Goal: Task Accomplishment & Management: Use online tool/utility

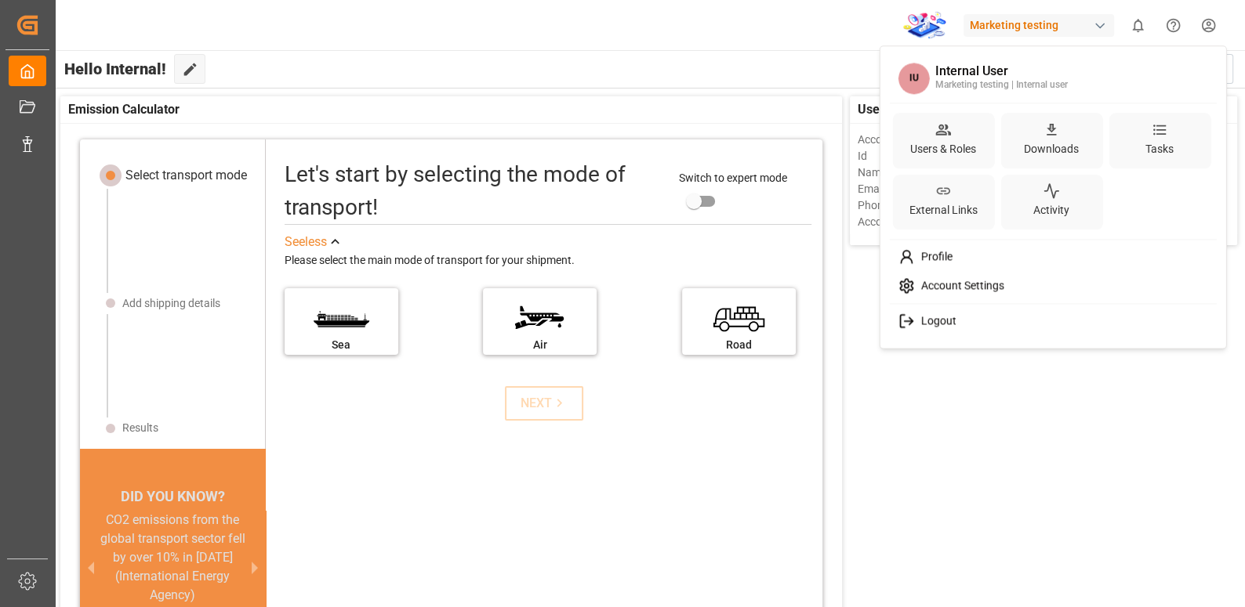
click at [1204, 33] on html "Created by potrace 1.15, written by Peter Selinger 2001-2017 Created by potrace…" at bounding box center [622, 362] width 1245 height 725
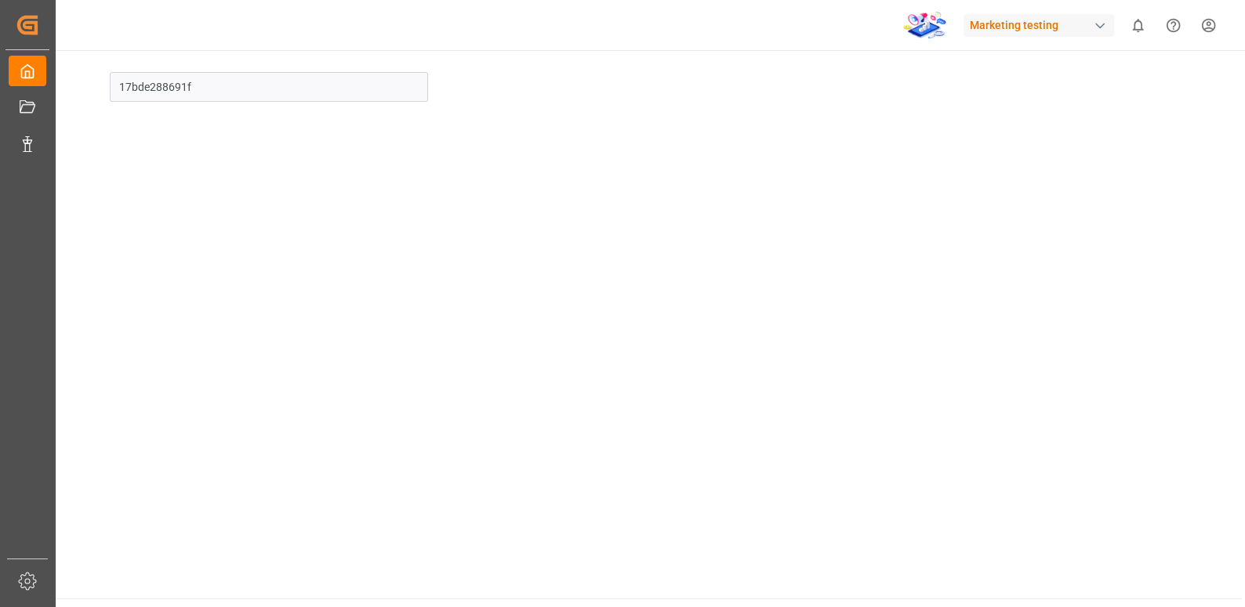
type input "Jun 23"
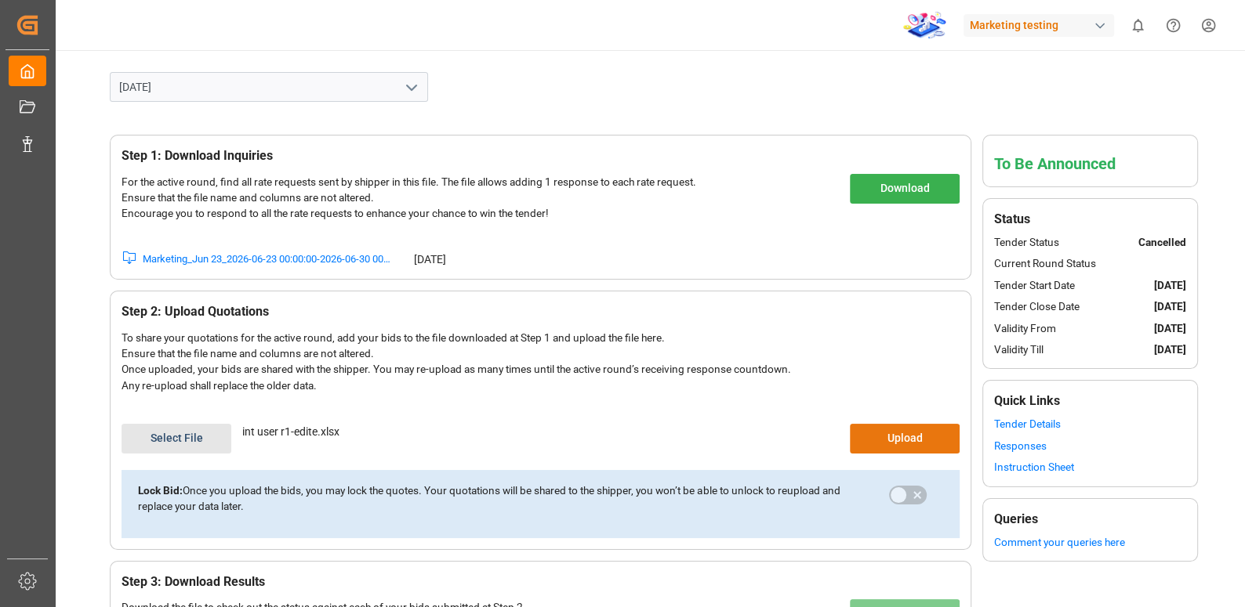
click at [420, 90] on icon "open menu" at bounding box center [411, 87] width 19 height 19
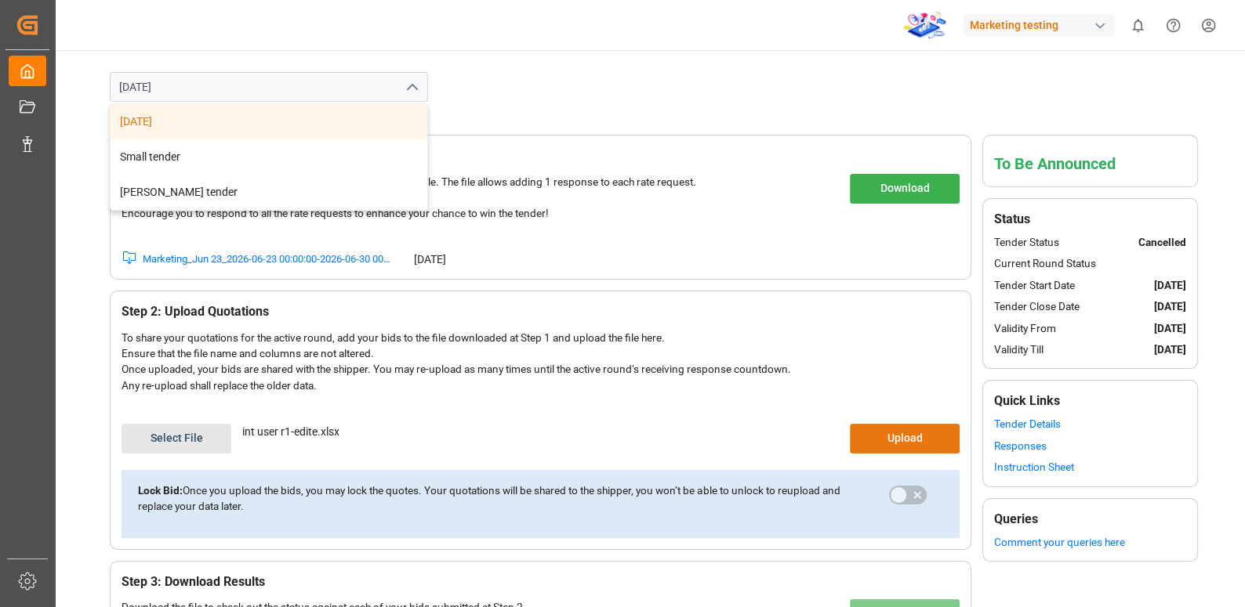
click at [698, 118] on div "Step 1: Download Inquiries For the active round, find all rate requests sent by…" at bounding box center [648, 402] width 1187 height 601
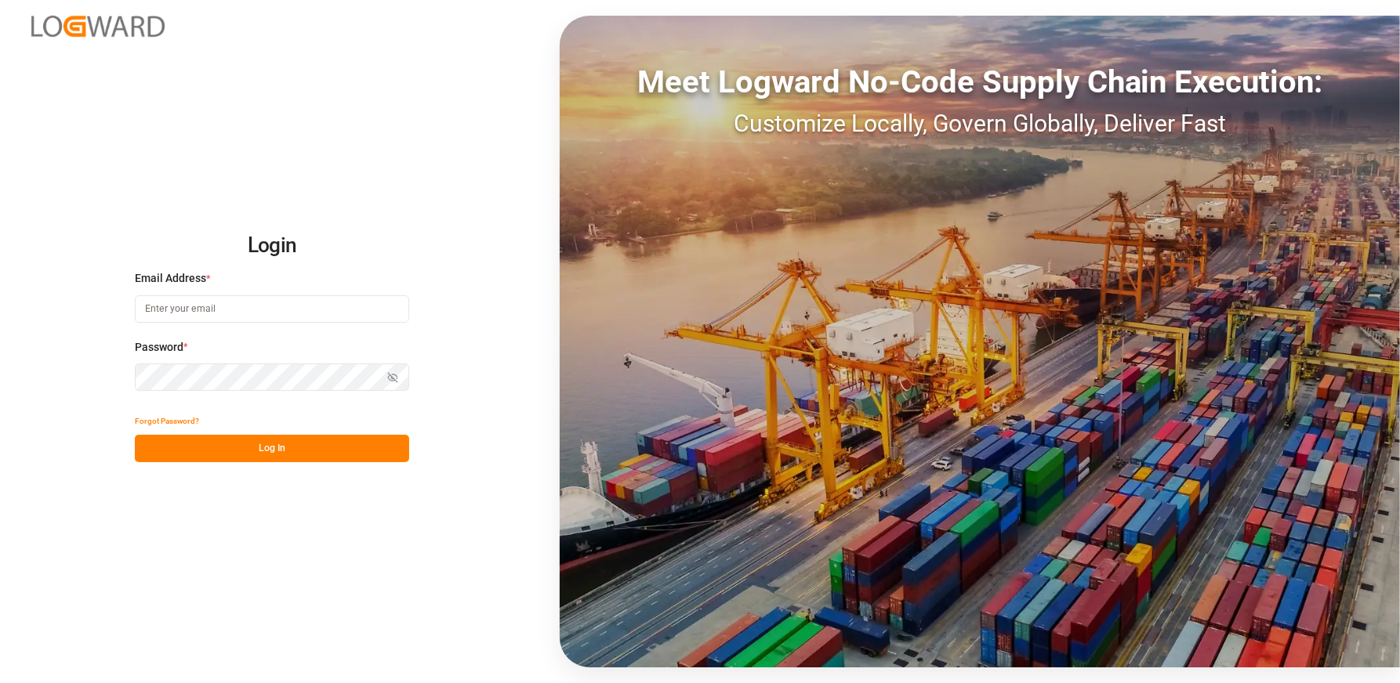
click at [211, 317] on input at bounding box center [272, 308] width 274 height 27
type input "anamika.sindhu@logward.com"
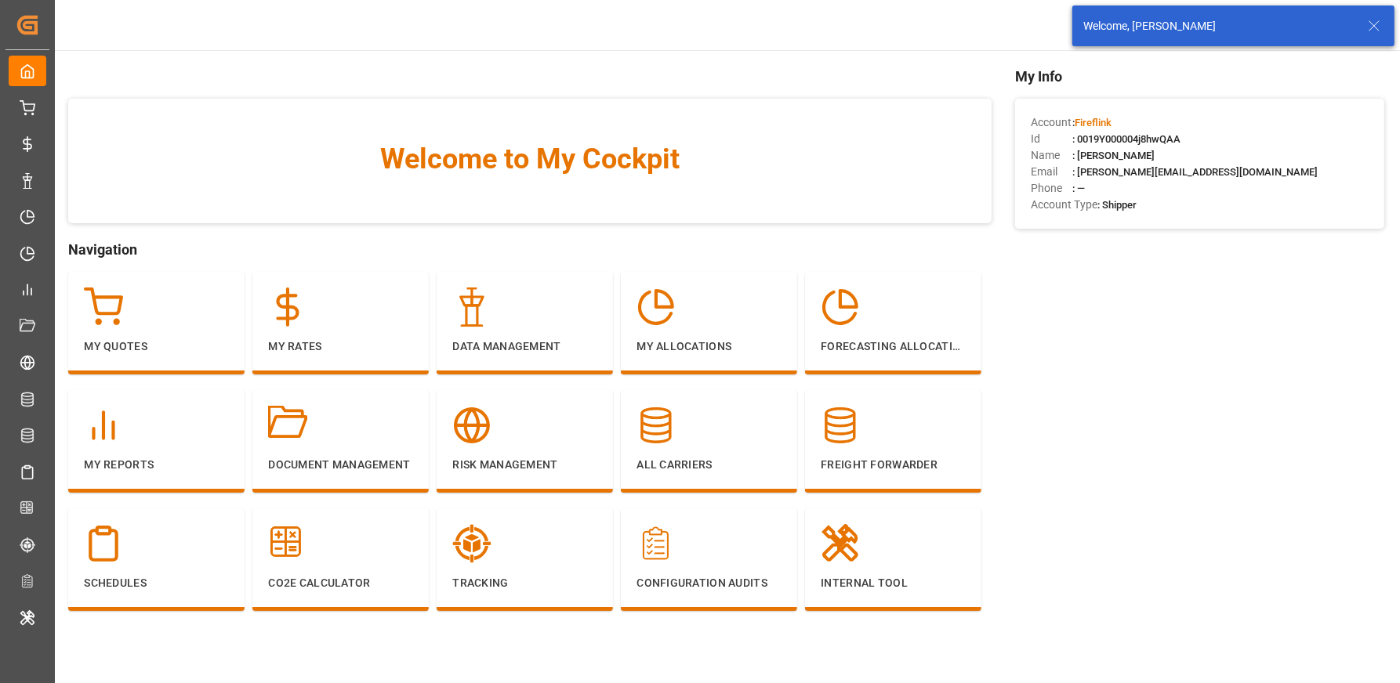
click at [1377, 26] on icon at bounding box center [1374, 25] width 19 height 19
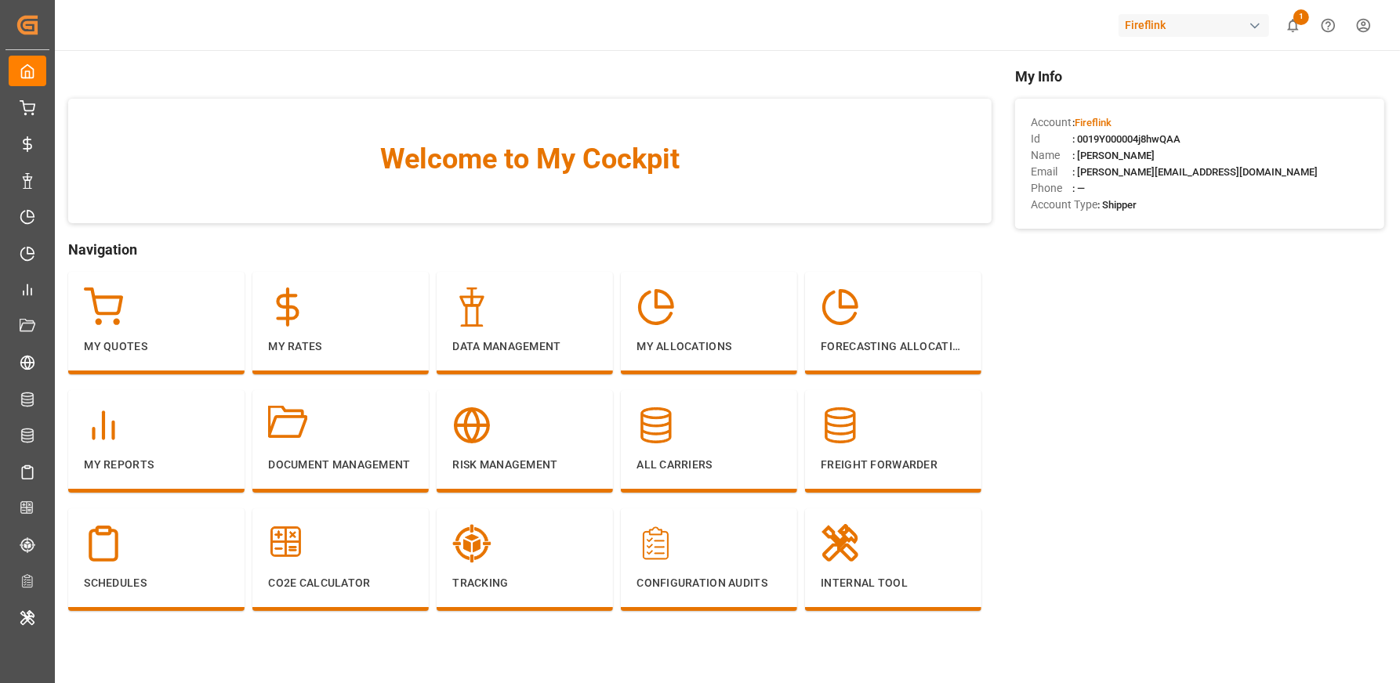
click at [1191, 24] on div "Fireflink" at bounding box center [1193, 25] width 150 height 23
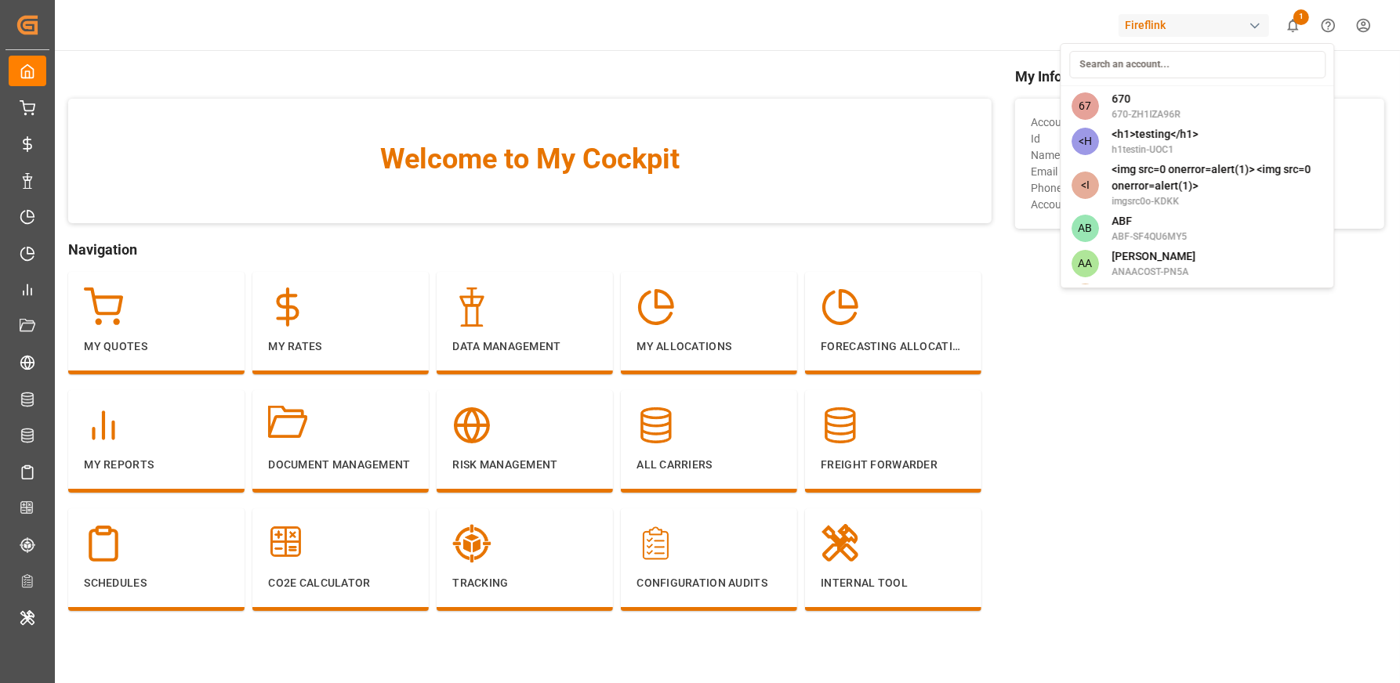
click at [1364, 31] on html "Created by potrace 1.15, written by Peter Selinger 2001-2017 Created by potrace…" at bounding box center [700, 400] width 1400 height 801
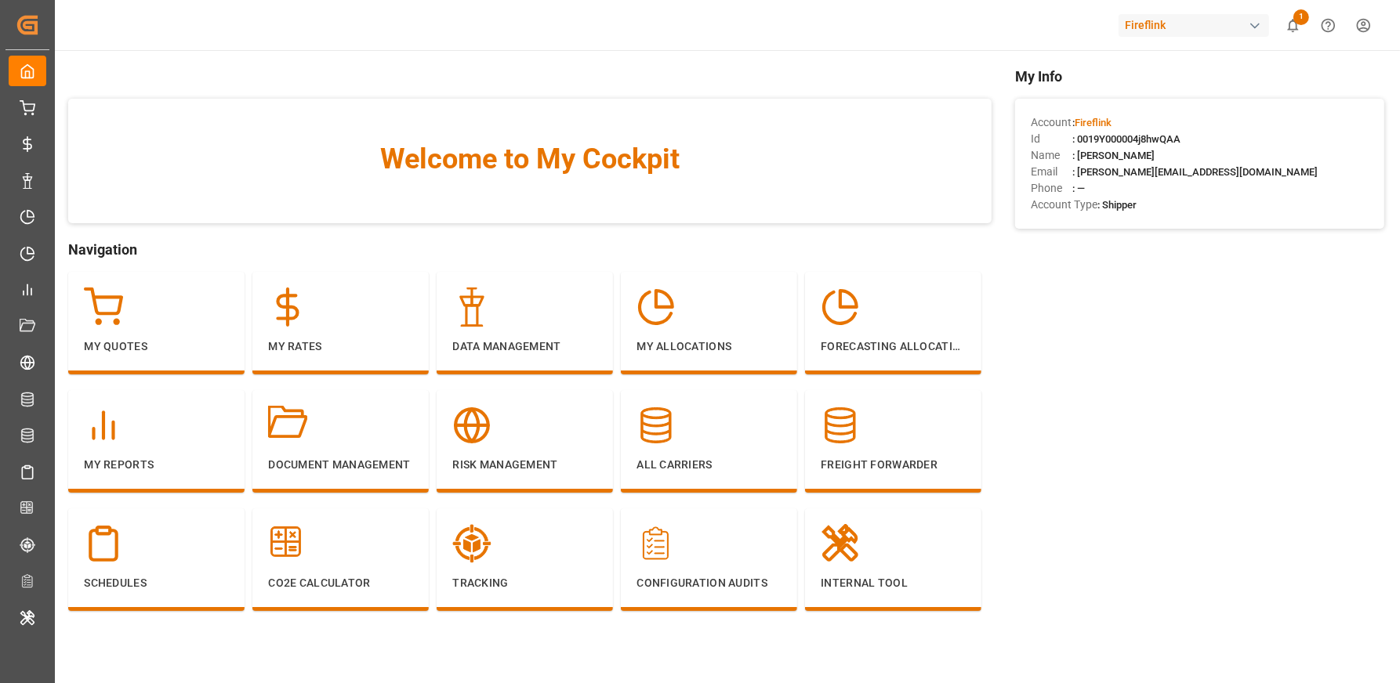
click at [1364, 31] on html "Created by potrace 1.15, written by Peter Selinger 2001-2017 Created by potrace…" at bounding box center [700, 400] width 1400 height 801
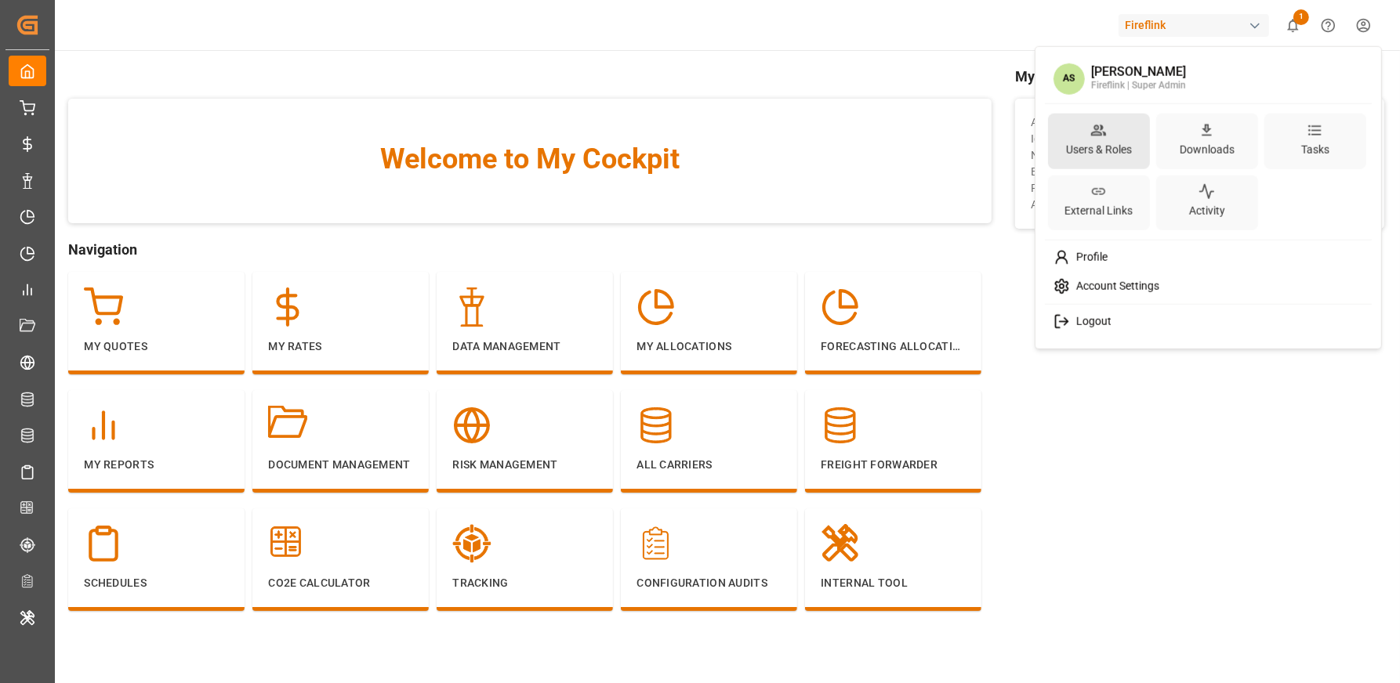
click at [1105, 140] on div "Users & Roles" at bounding box center [1099, 149] width 72 height 23
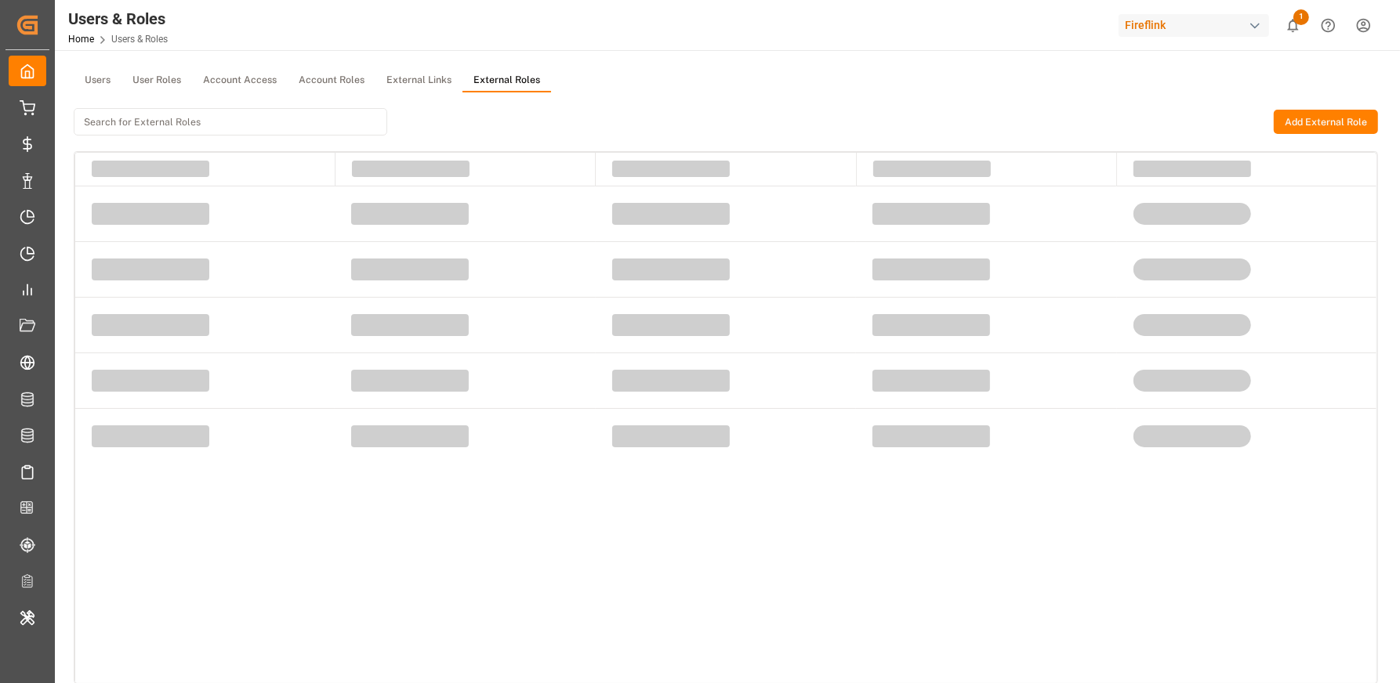
click at [488, 72] on button "External Roles" at bounding box center [506, 81] width 89 height 24
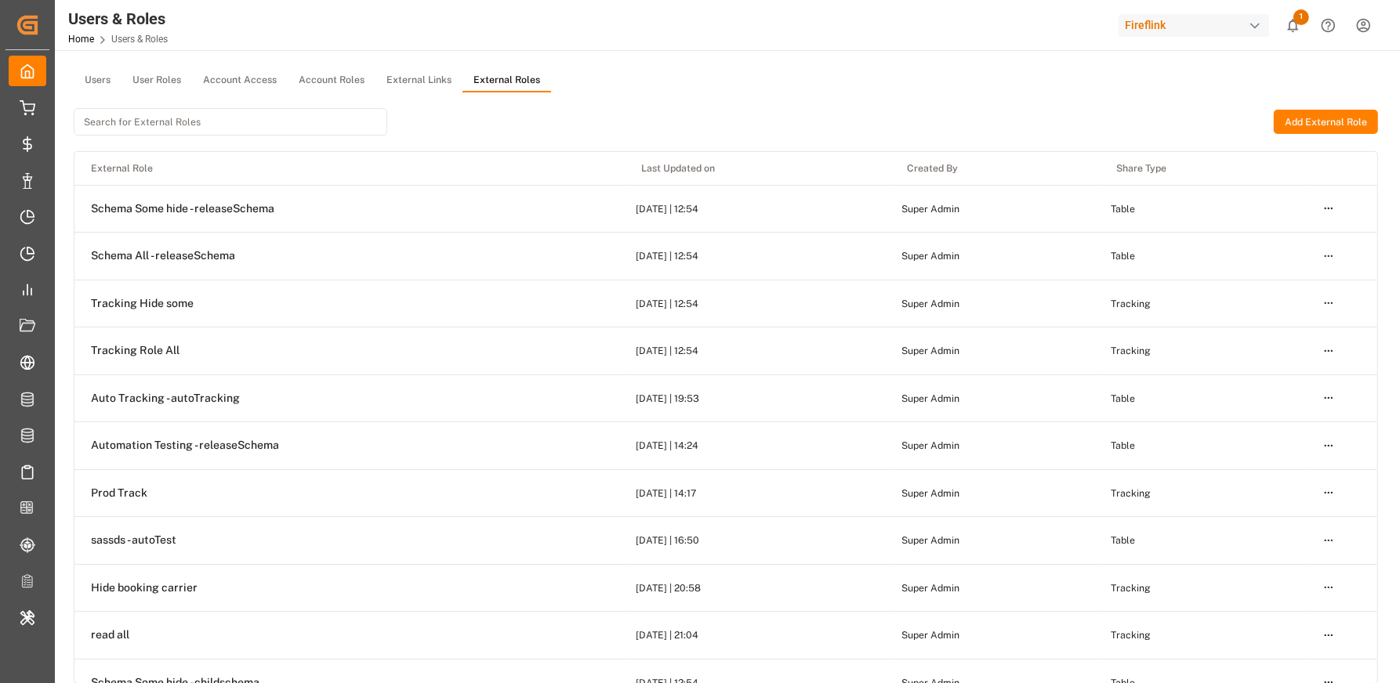
click at [1203, 14] on div "Fireflink" at bounding box center [1193, 25] width 150 height 23
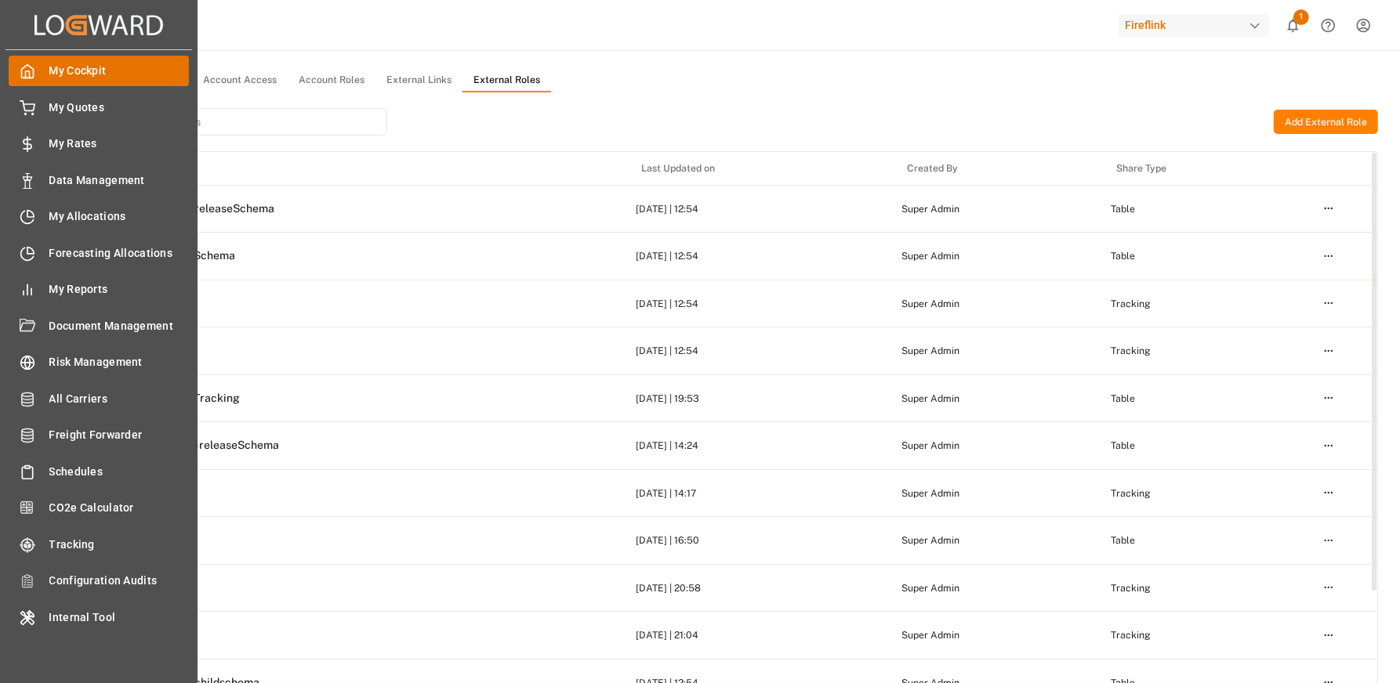
click at [39, 80] on div "My Cockpit My Cockpit" at bounding box center [99, 71] width 180 height 31
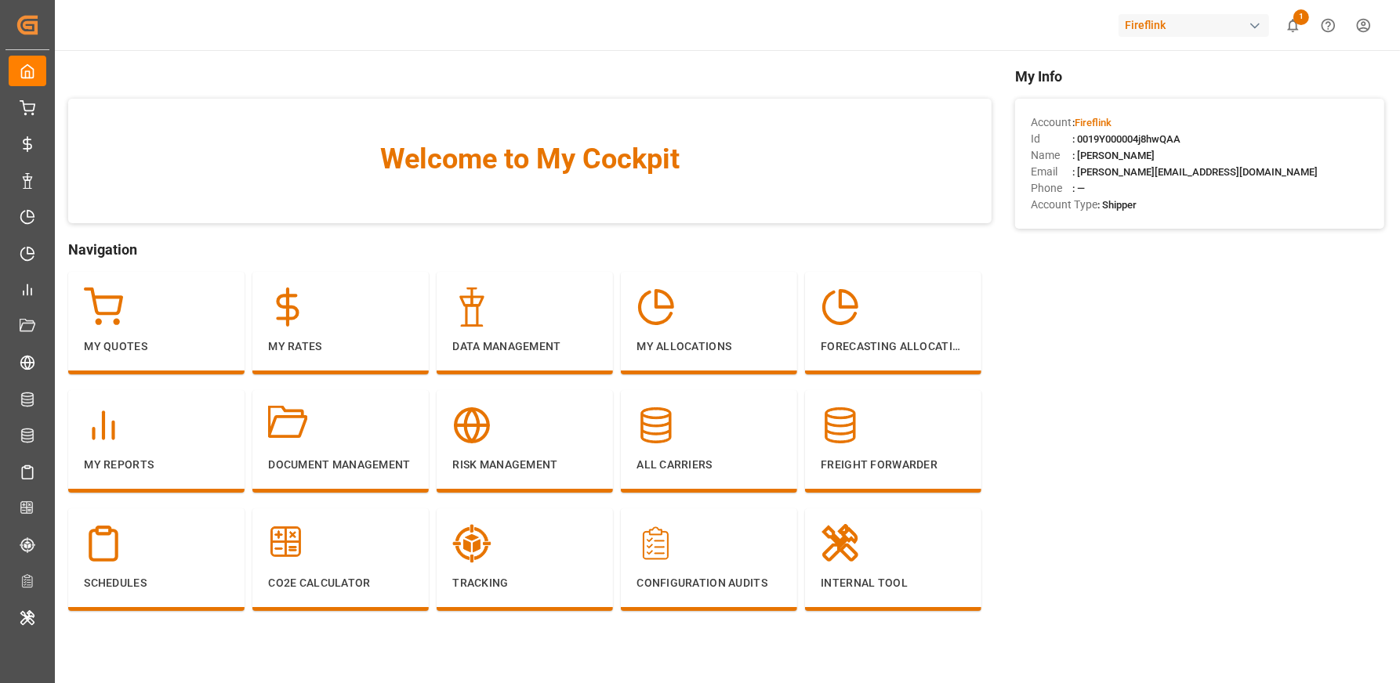
click at [1199, 28] on div "Fireflink" at bounding box center [1193, 25] width 150 height 23
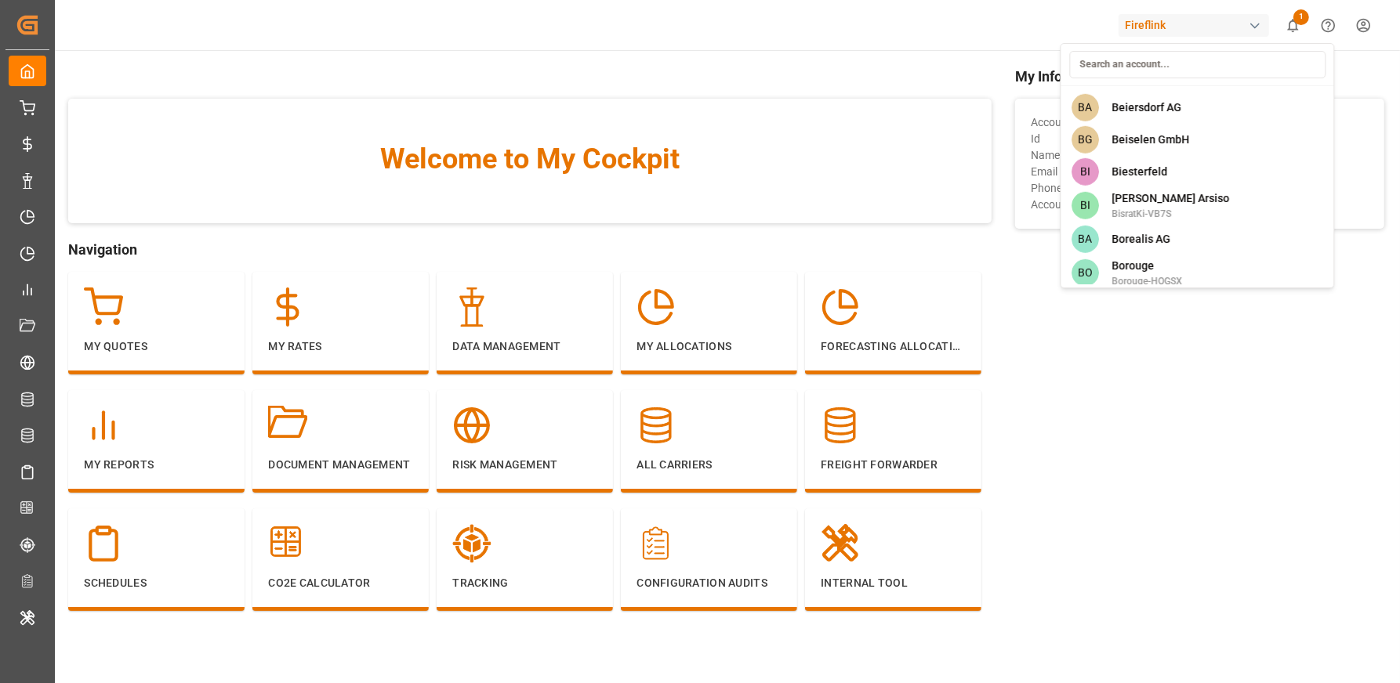
scroll to position [1856, 0]
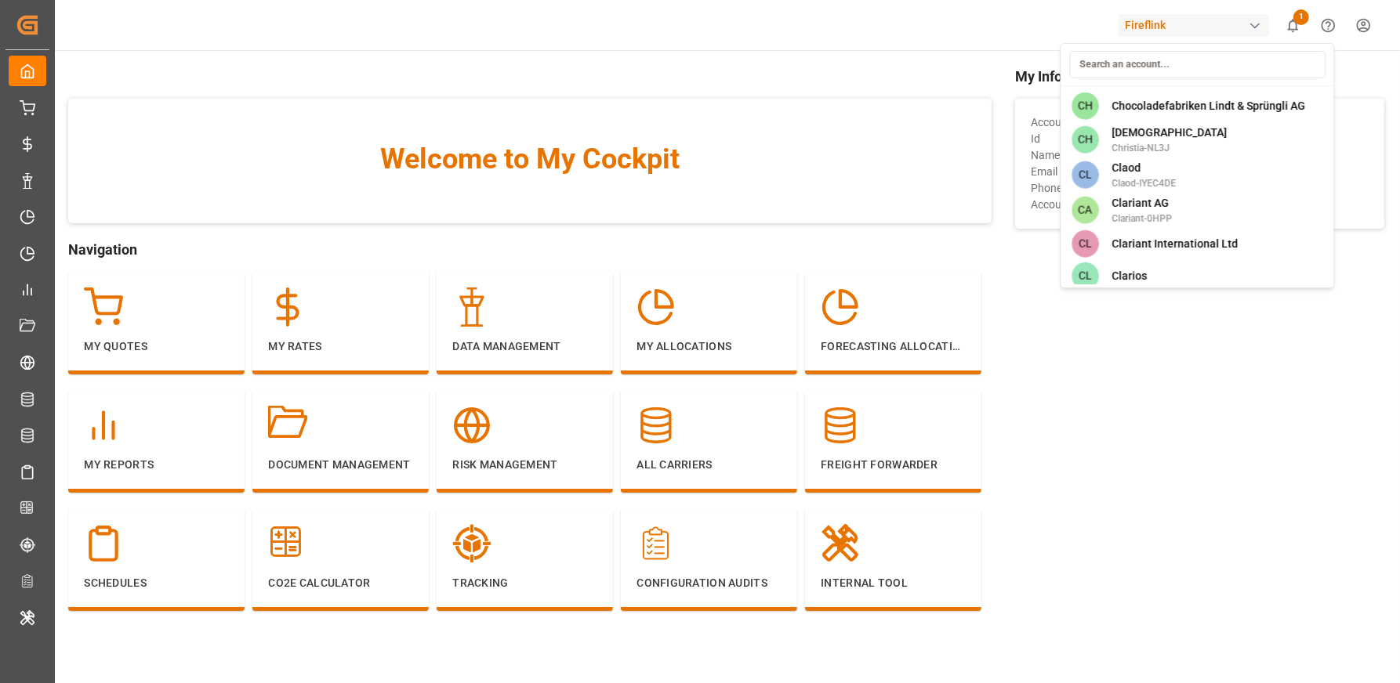
click at [1134, 28] on html "Created by potrace 1.15, written by Peter Selinger 2001-2017 Created by potrace…" at bounding box center [700, 400] width 1400 height 801
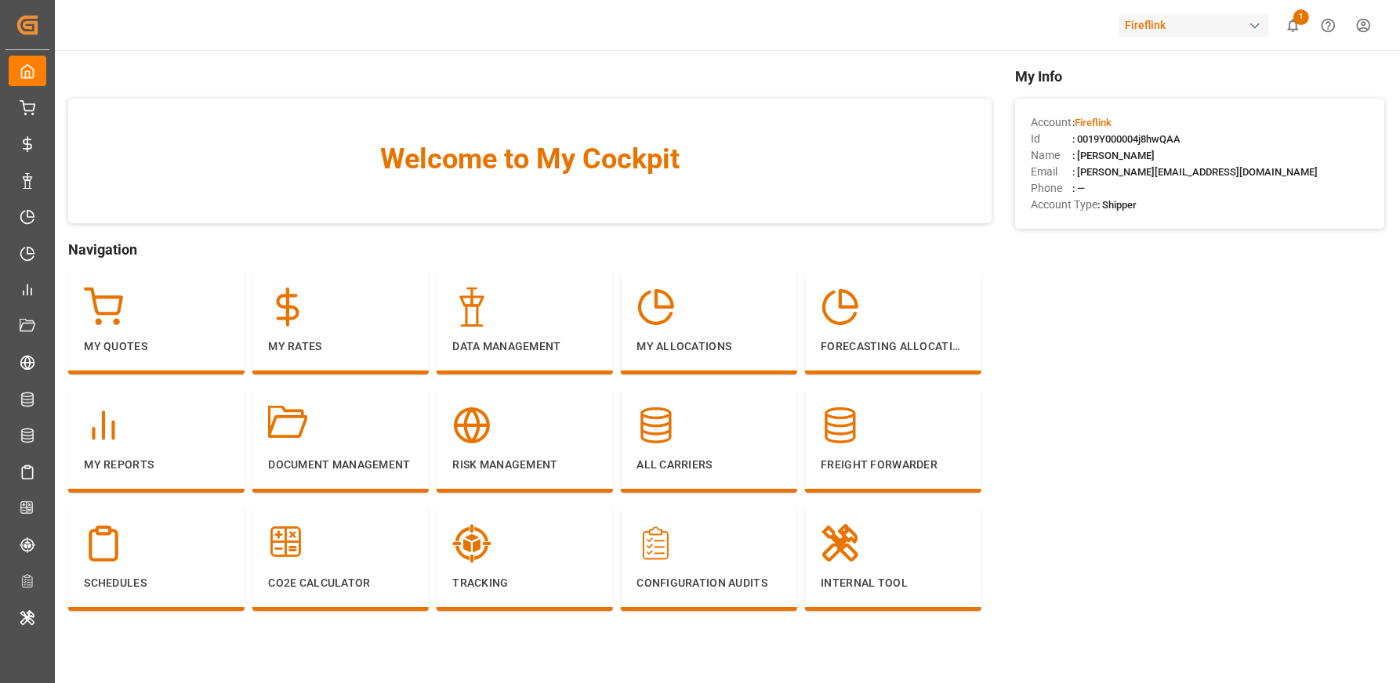
click at [1144, 27] on div "Fireflink" at bounding box center [1193, 25] width 150 height 23
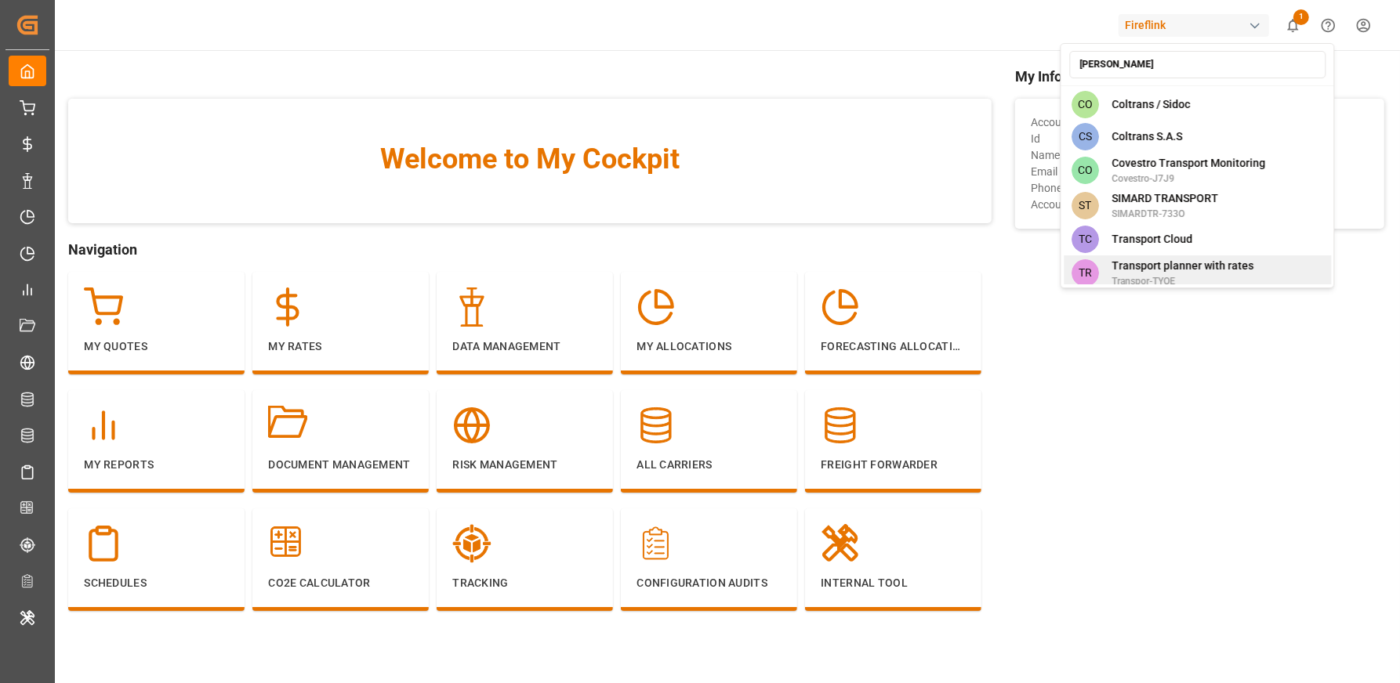
type input "tran"
click at [1189, 273] on span "Transport planner with rates" at bounding box center [1182, 266] width 142 height 16
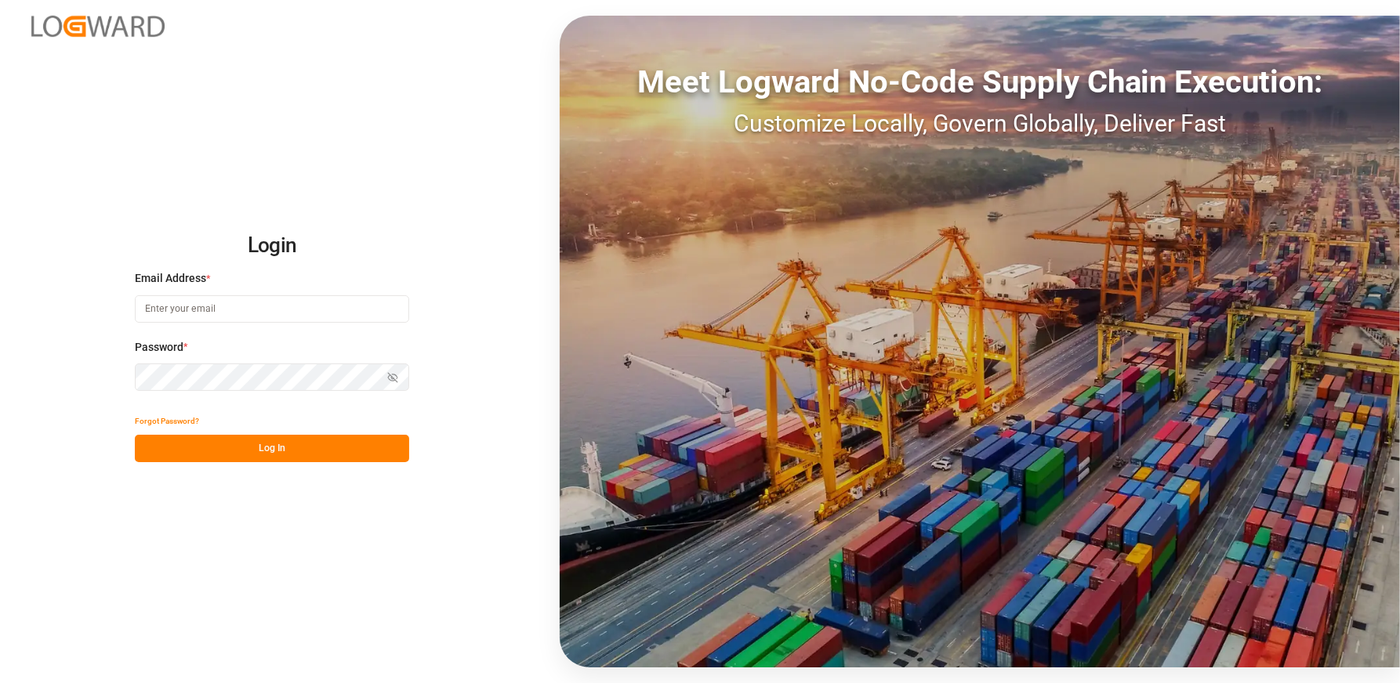
click at [223, 308] on input at bounding box center [272, 308] width 274 height 27
type input "anamika.sindhu@logward.com"
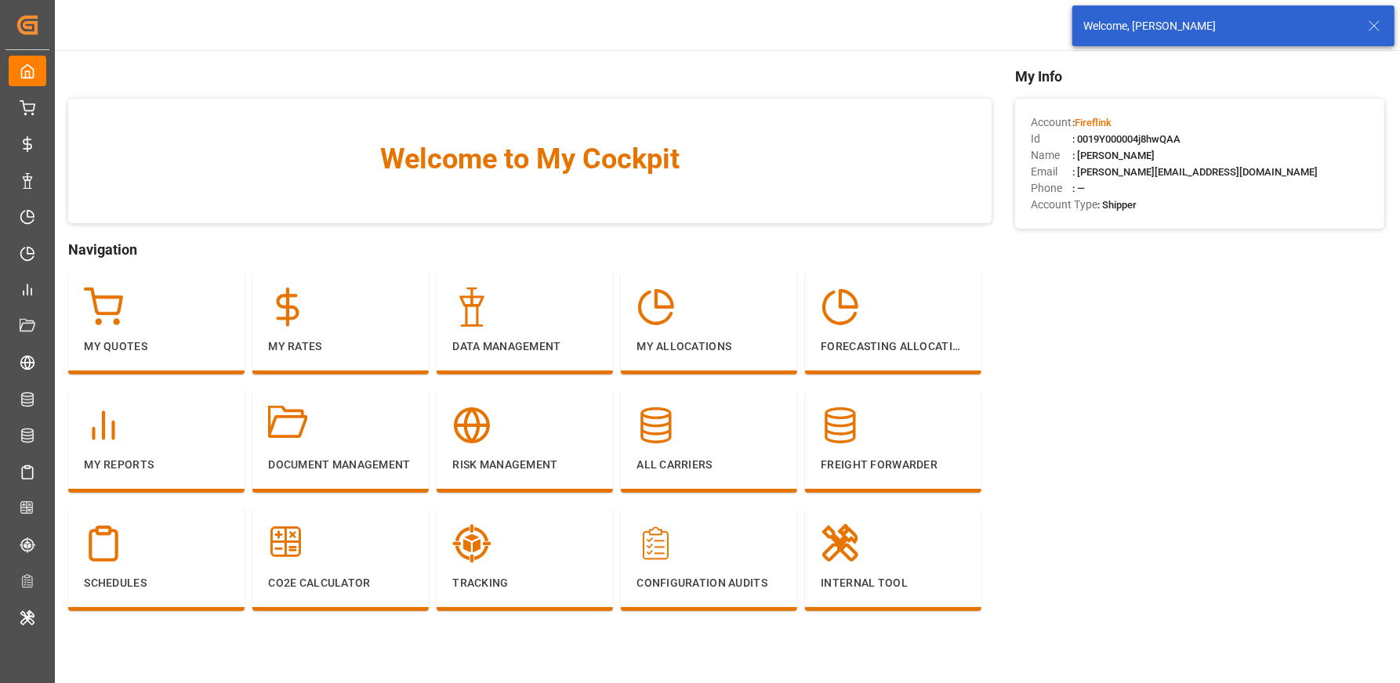
click at [1376, 26] on icon at bounding box center [1374, 25] width 19 height 19
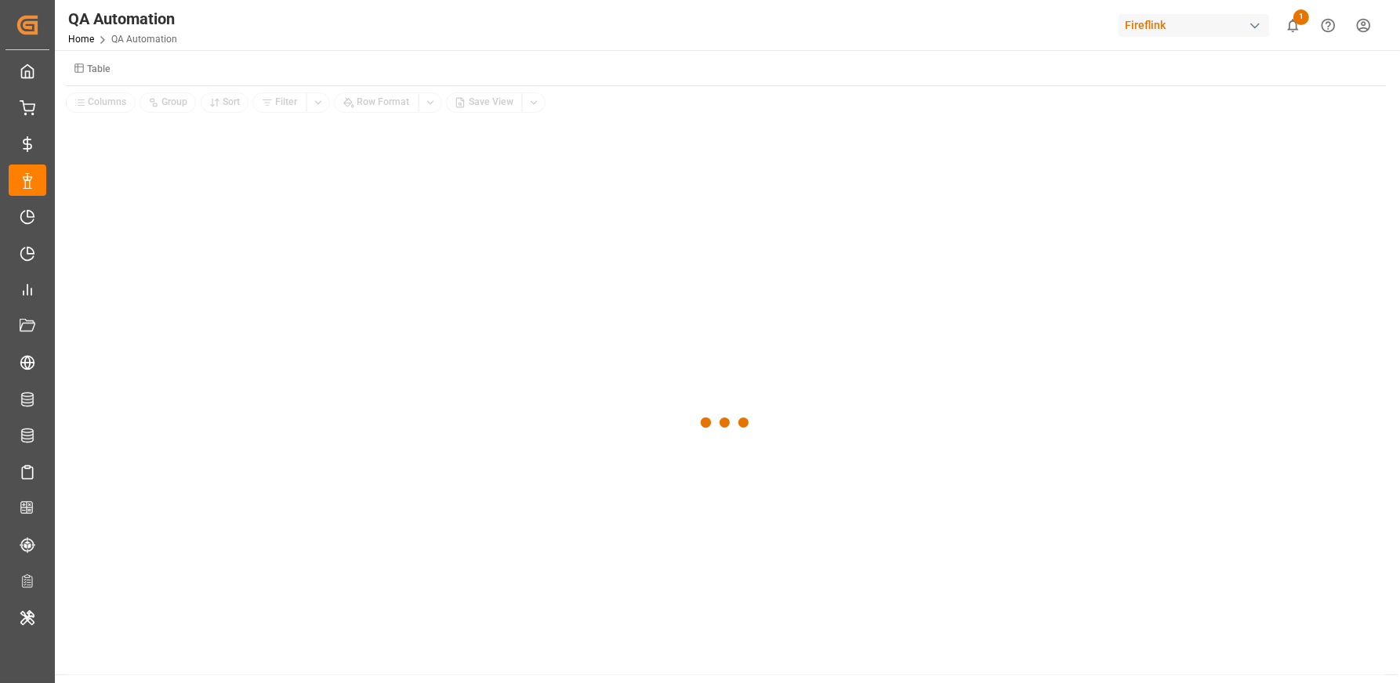
click at [95, 65] on small "Table" at bounding box center [99, 68] width 24 height 9
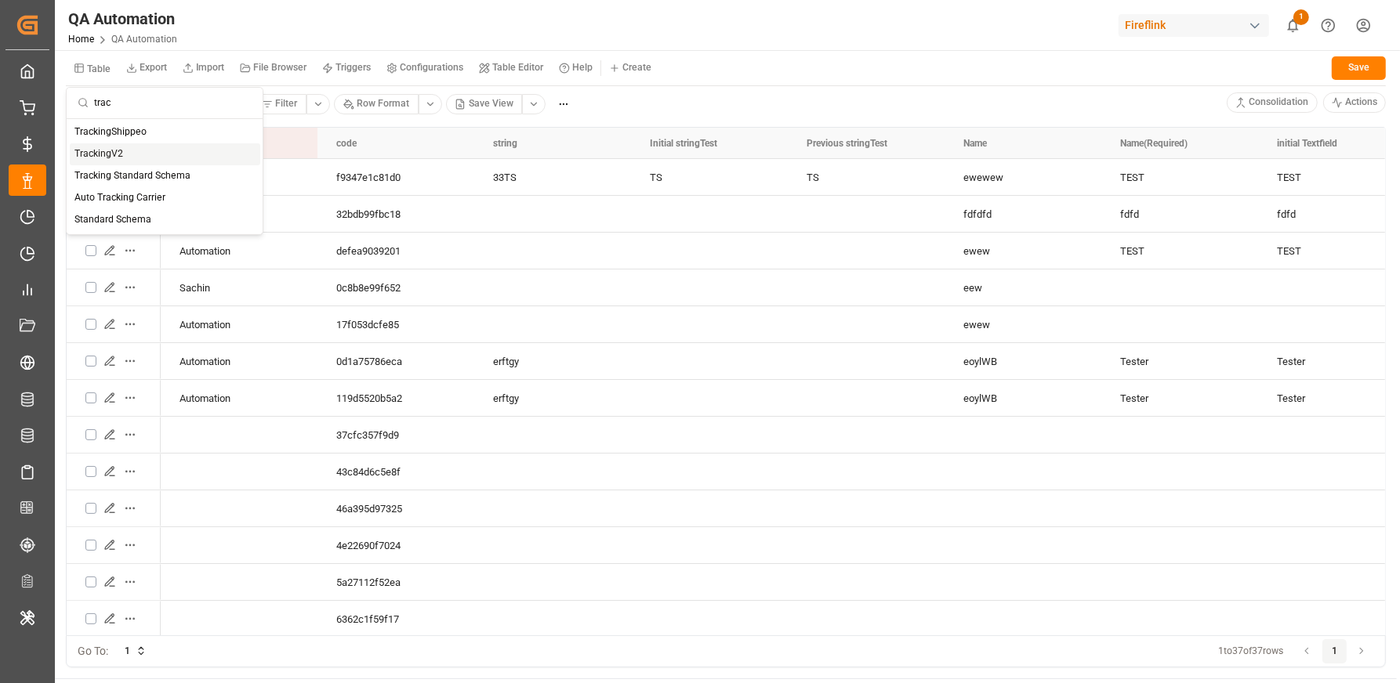
type input "trac"
click at [159, 157] on div "TrackingV2" at bounding box center [165, 154] width 190 height 22
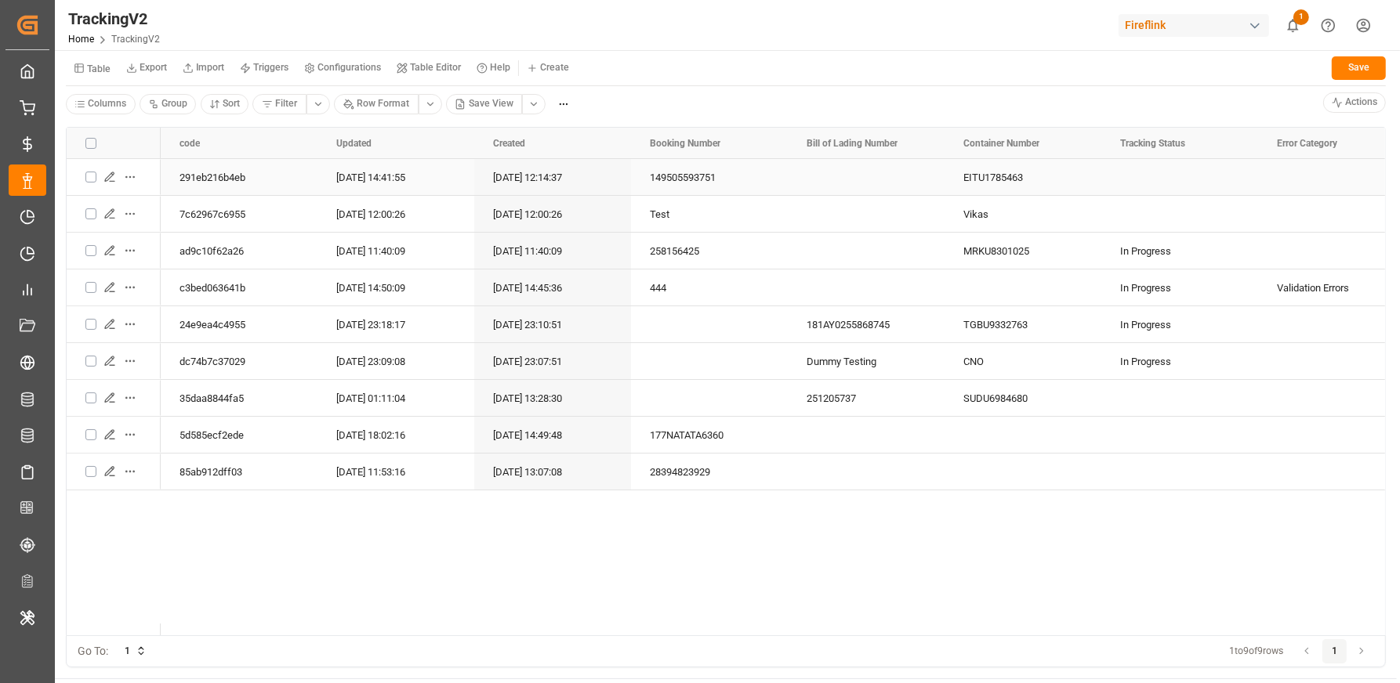
click at [107, 176] on icon "Press SPACE to select this row." at bounding box center [109, 176] width 9 height 9
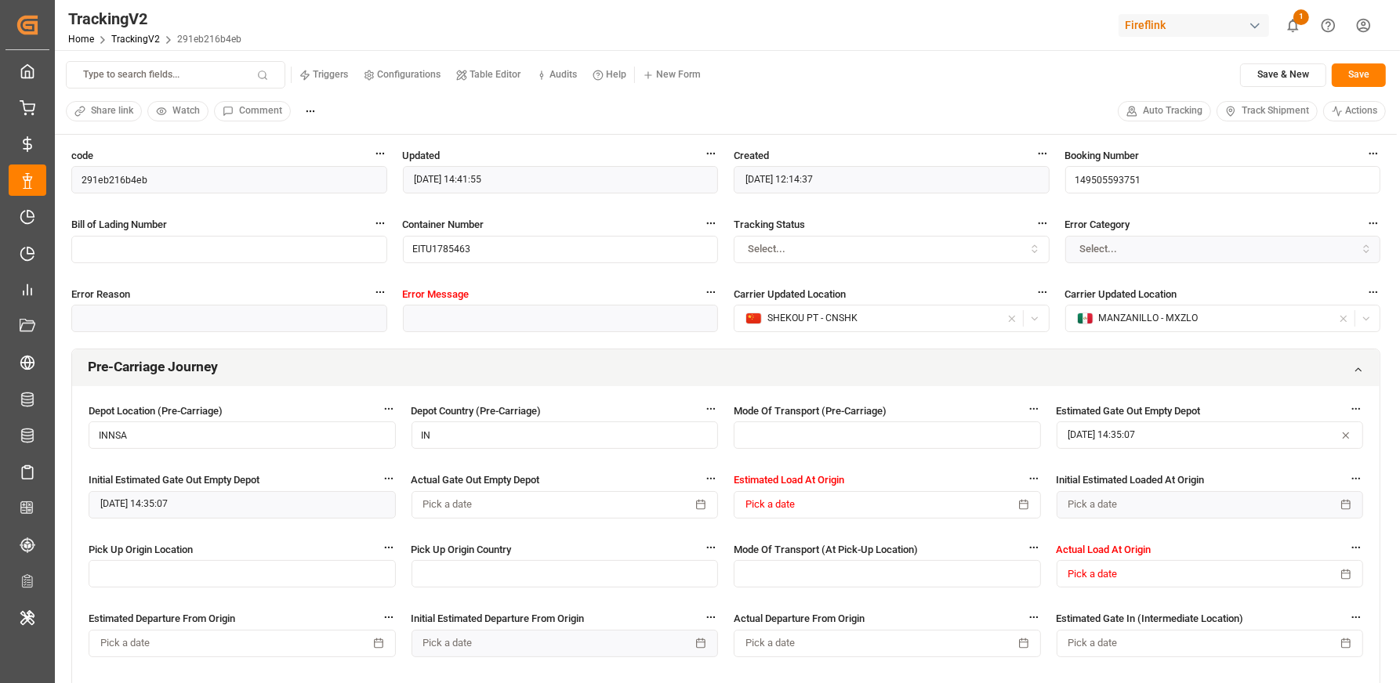
click at [1251, 114] on span "Track Shipment" at bounding box center [1274, 111] width 67 height 14
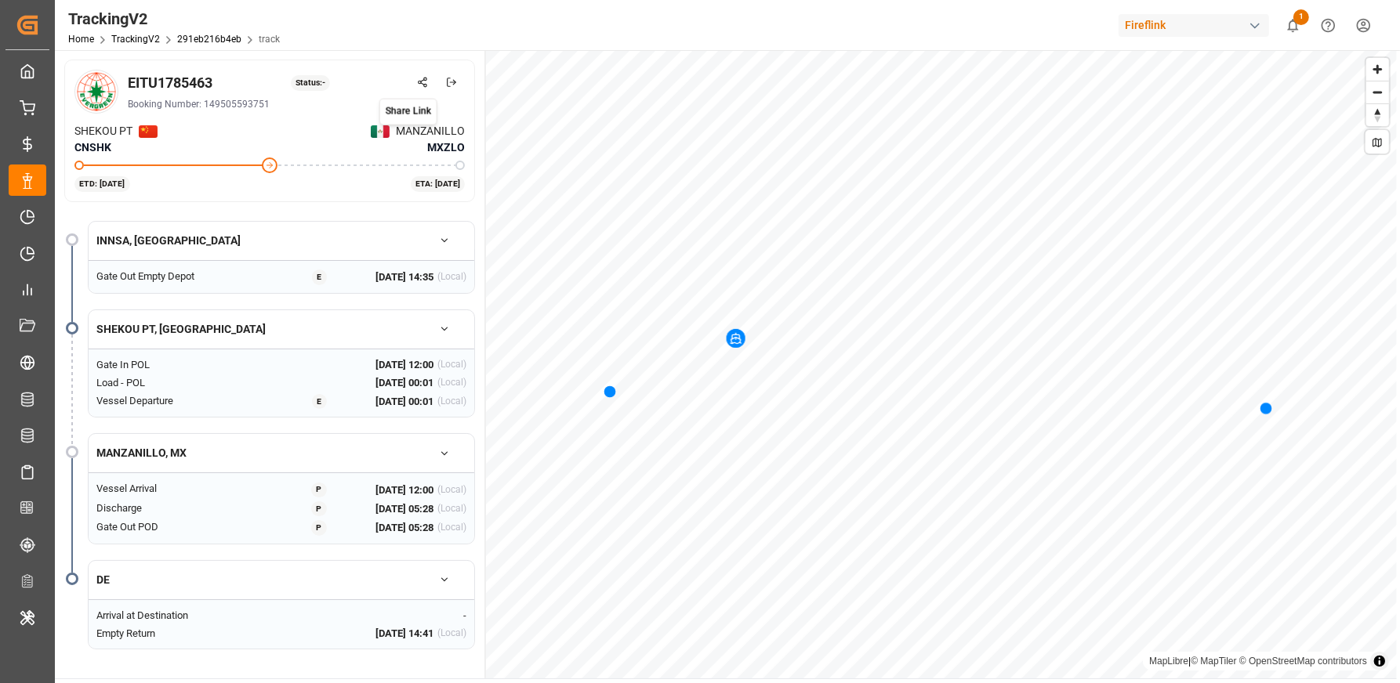
click at [419, 81] on icon at bounding box center [422, 82] width 11 height 11
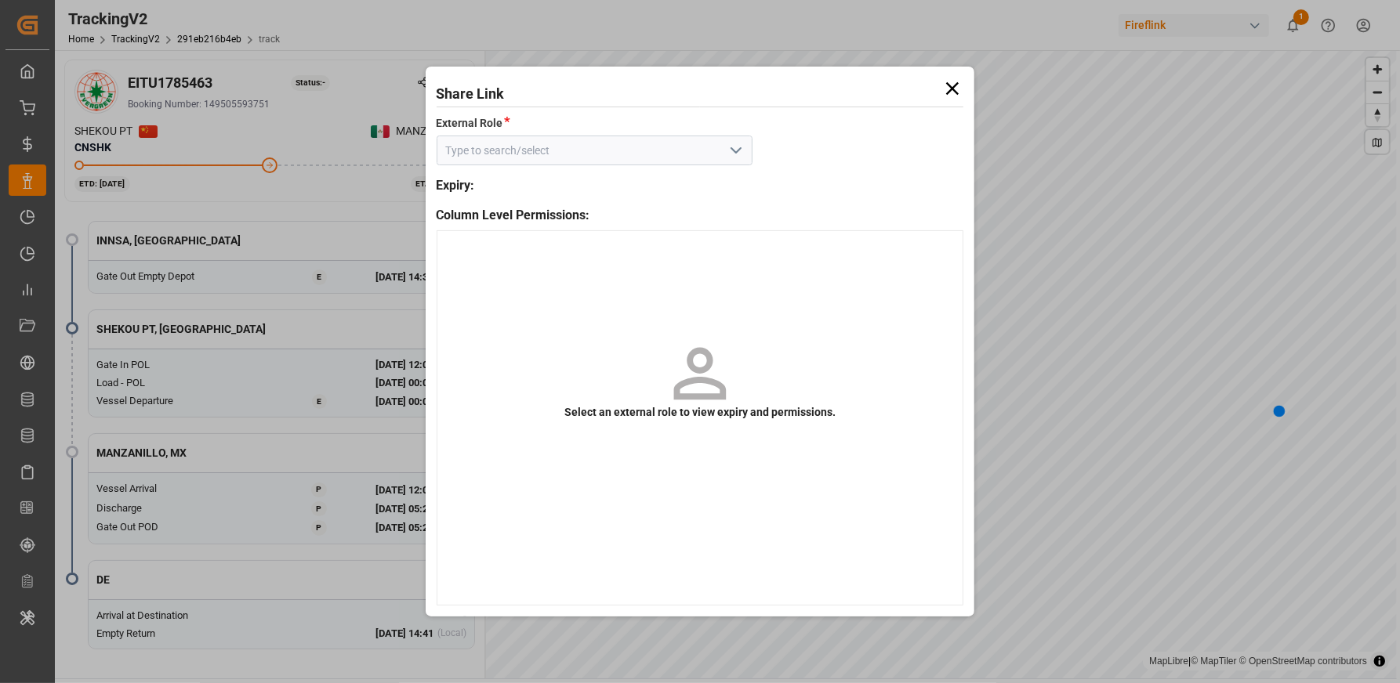
click at [735, 159] on icon "open menu" at bounding box center [736, 150] width 19 height 19
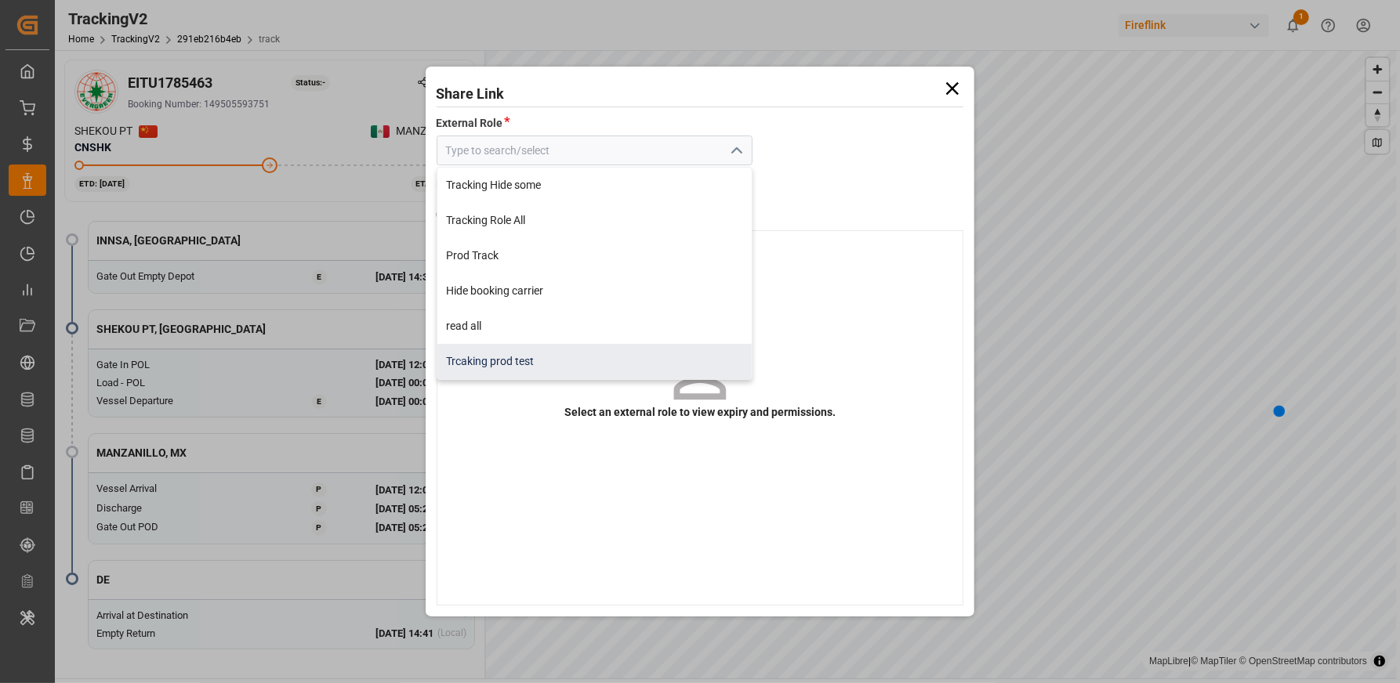
click at [610, 353] on div "Trcaking prod test" at bounding box center [594, 361] width 315 height 35
type input "Trcaking prod test"
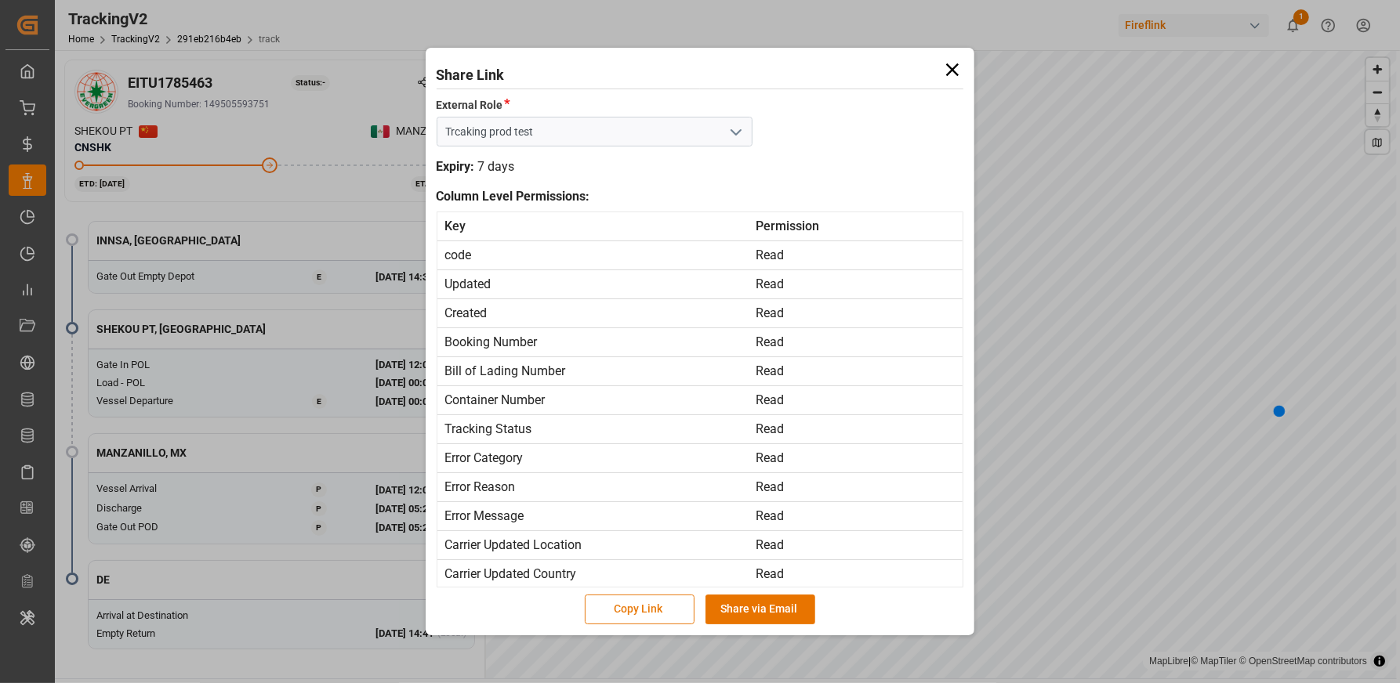
click at [625, 604] on button "Copy Link" at bounding box center [640, 610] width 110 height 30
click at [954, 74] on icon at bounding box center [952, 70] width 22 height 22
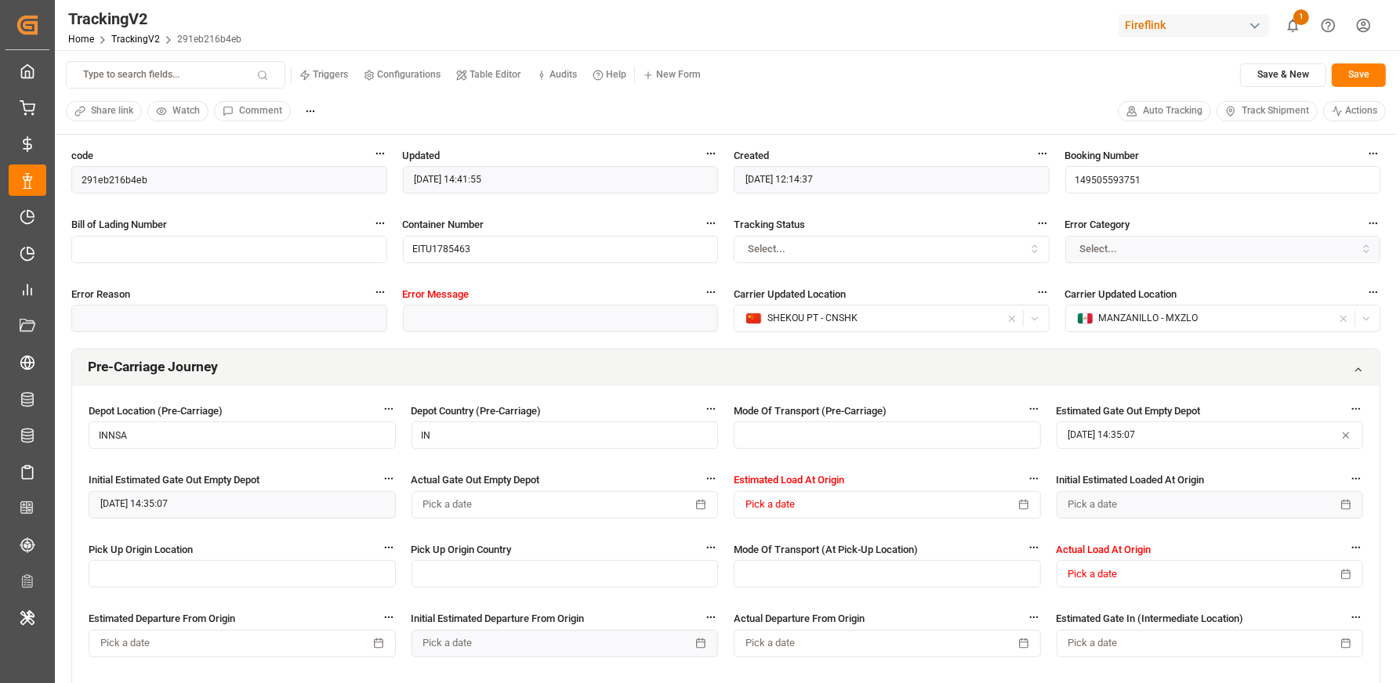
click at [1162, 17] on div "Fireflink" at bounding box center [1193, 25] width 150 height 23
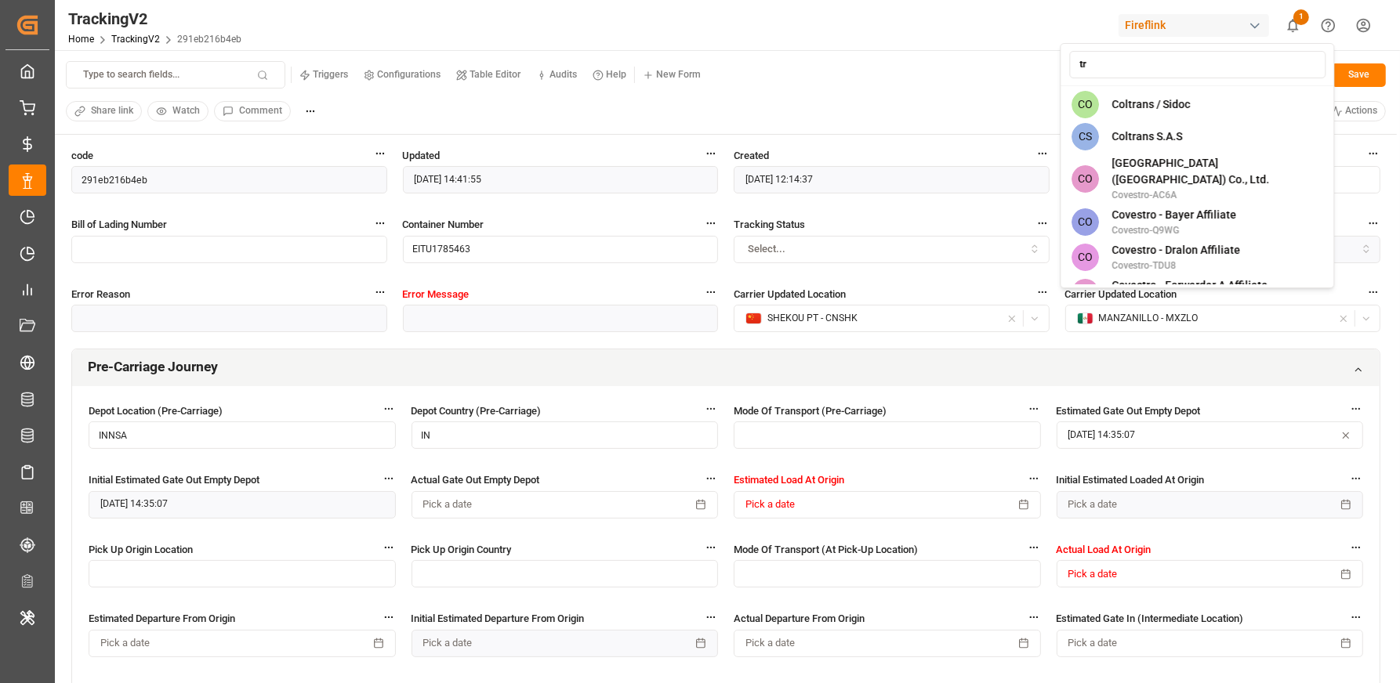
type input "t"
type input "tran"
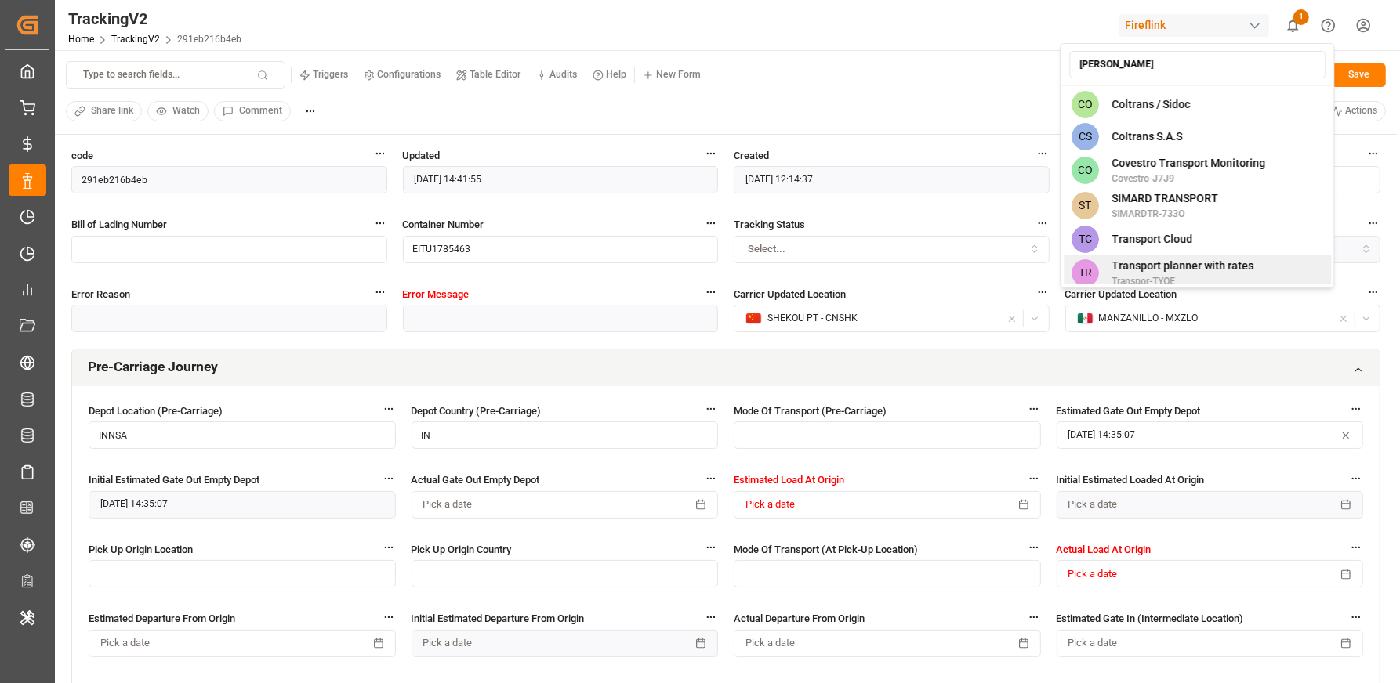
click at [1154, 274] on span "Transpor-TYOE" at bounding box center [1182, 281] width 142 height 14
